Goal: Find specific page/section: Find specific page/section

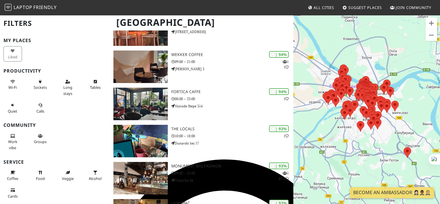
scroll to position [73, 0]
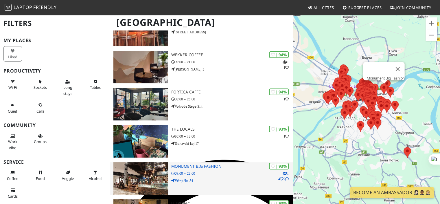
click at [218, 193] on div "| 93% 1 4 2 Monument Big Fashion 09:00 – 22:00 Višnjička 84" at bounding box center [232, 178] width 122 height 32
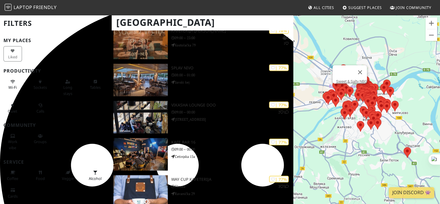
scroll to position [1691, 0]
